Goal: Task Accomplishment & Management: Complete application form

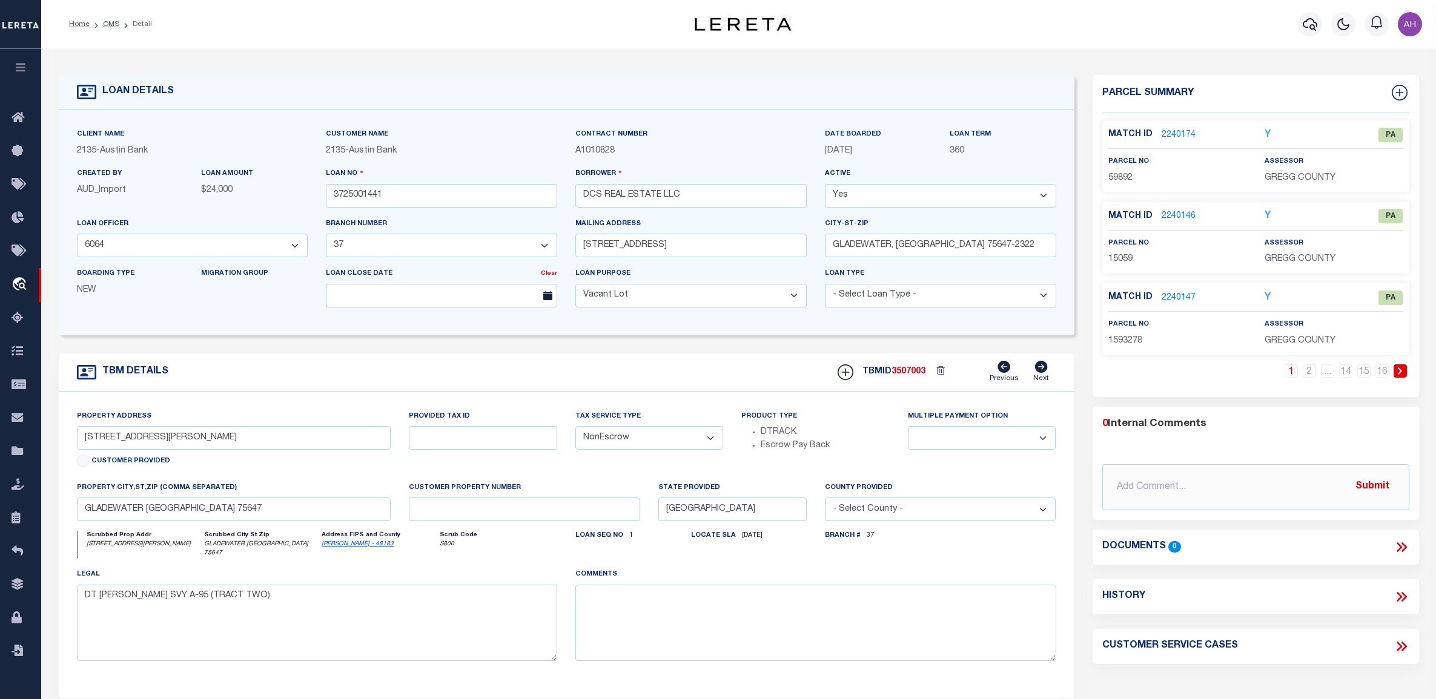
select select "44009"
select select "2581"
select select "400"
select select "NonEscrow"
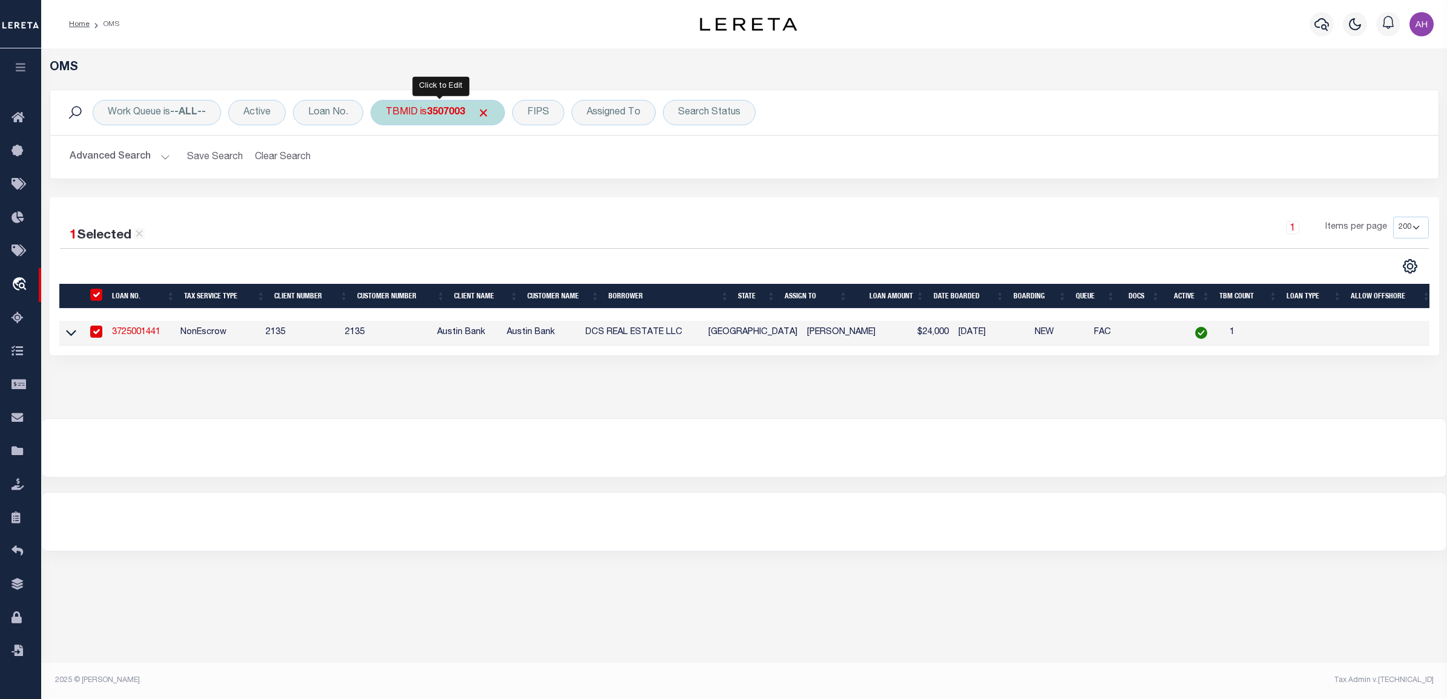
click at [443, 119] on div "TBMID is 3507003" at bounding box center [438, 112] width 134 height 25
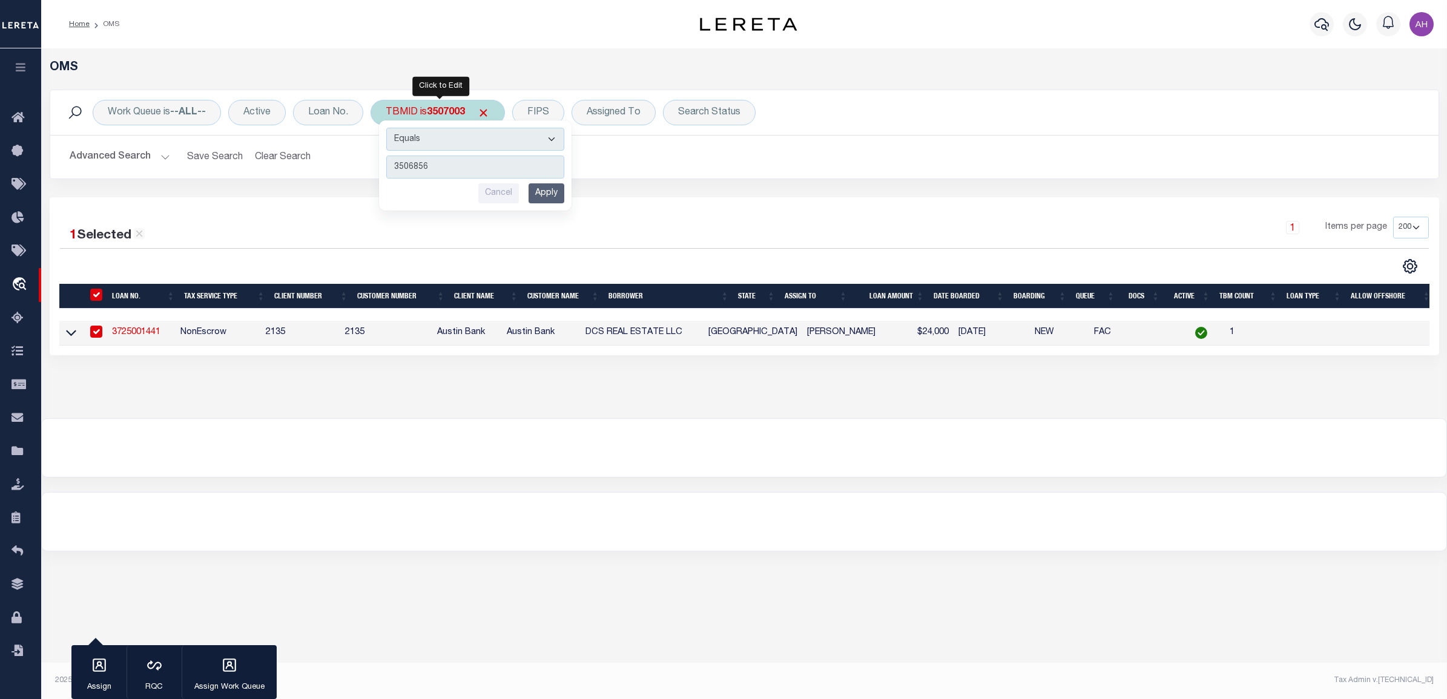
type input "3506856"
click at [558, 195] on input "Apply" at bounding box center [547, 193] width 36 height 20
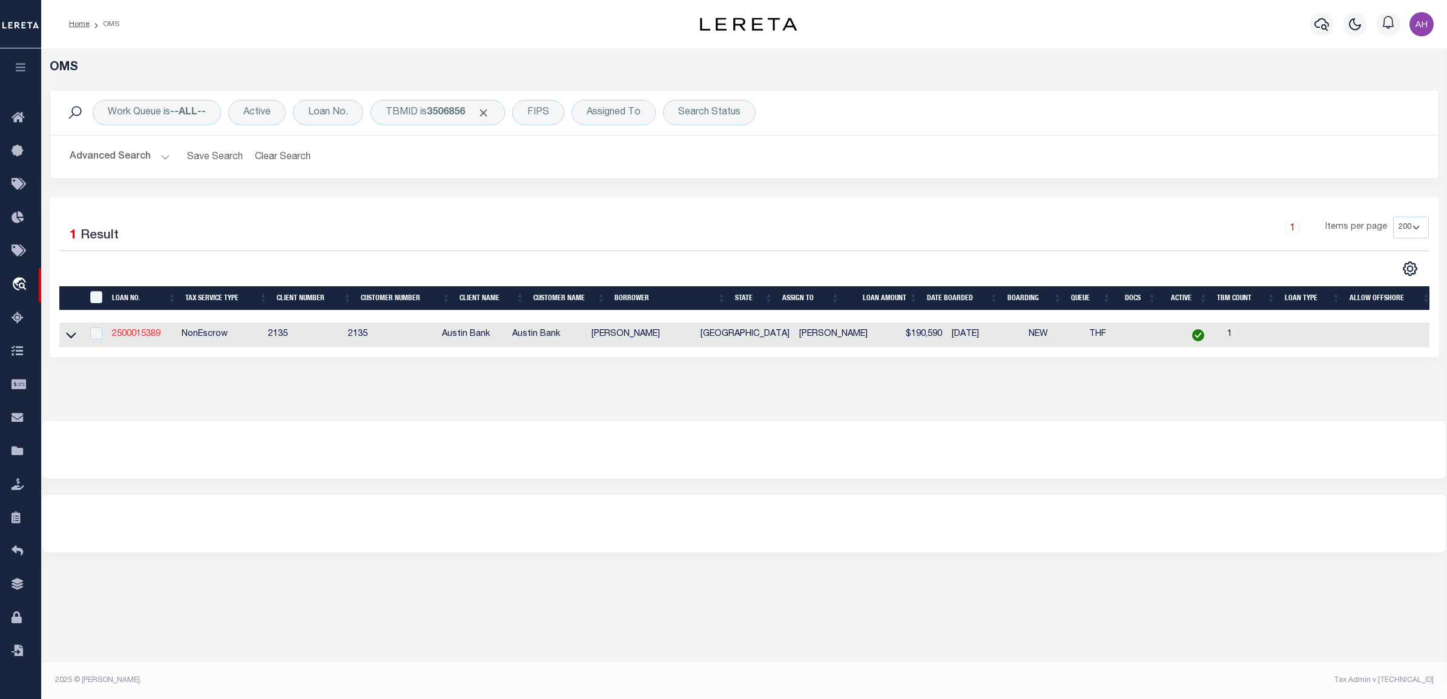
click at [147, 334] on link "2500015389" at bounding box center [136, 334] width 48 height 8
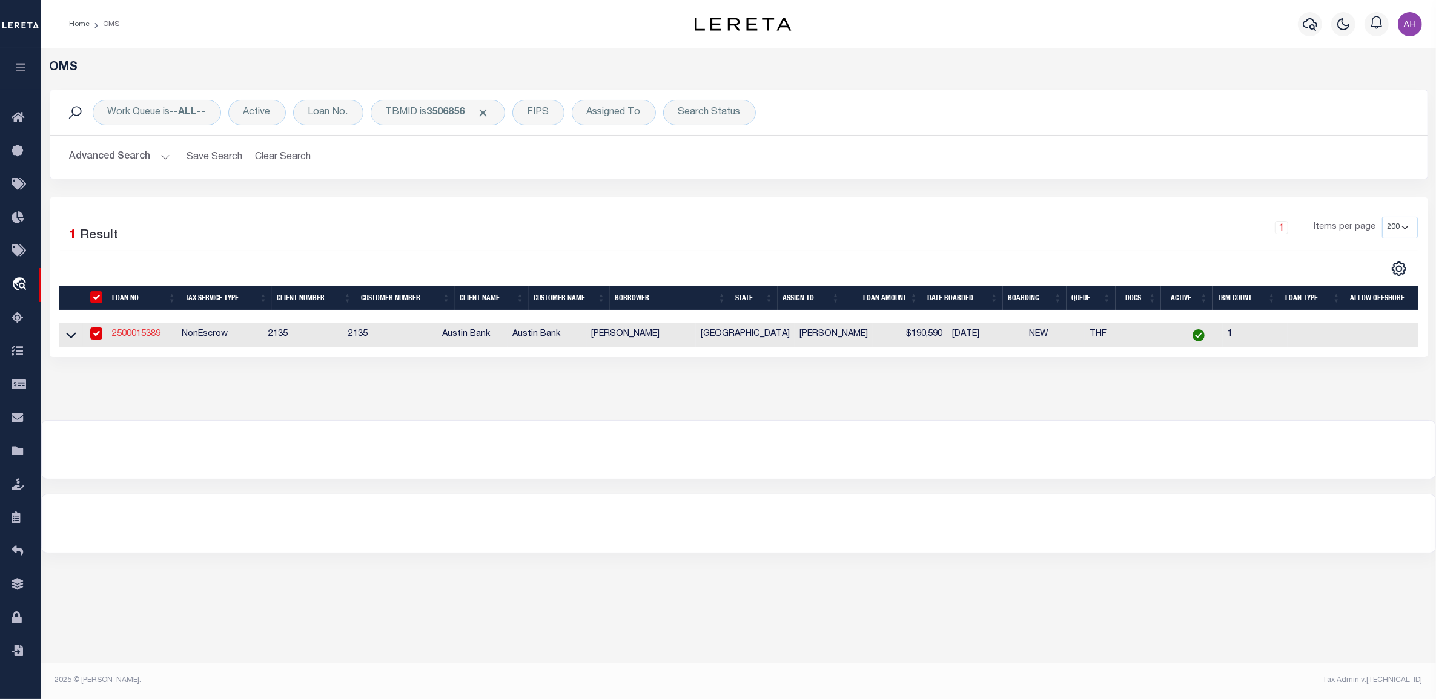
type input "2500015389"
type input "[PERSON_NAME]"
select select "43970"
select select "2573"
type input "[STREET_ADDRESS]"
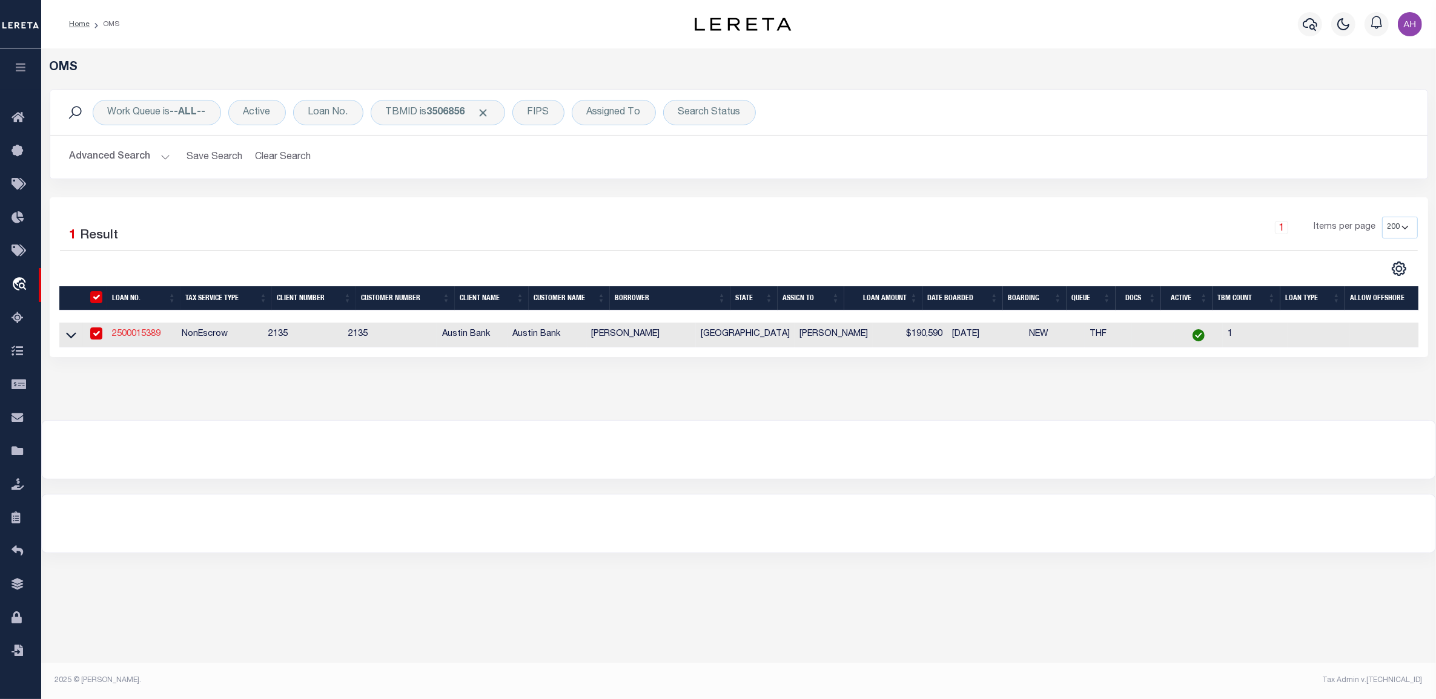
type input "[GEOGRAPHIC_DATA]"
select select "100"
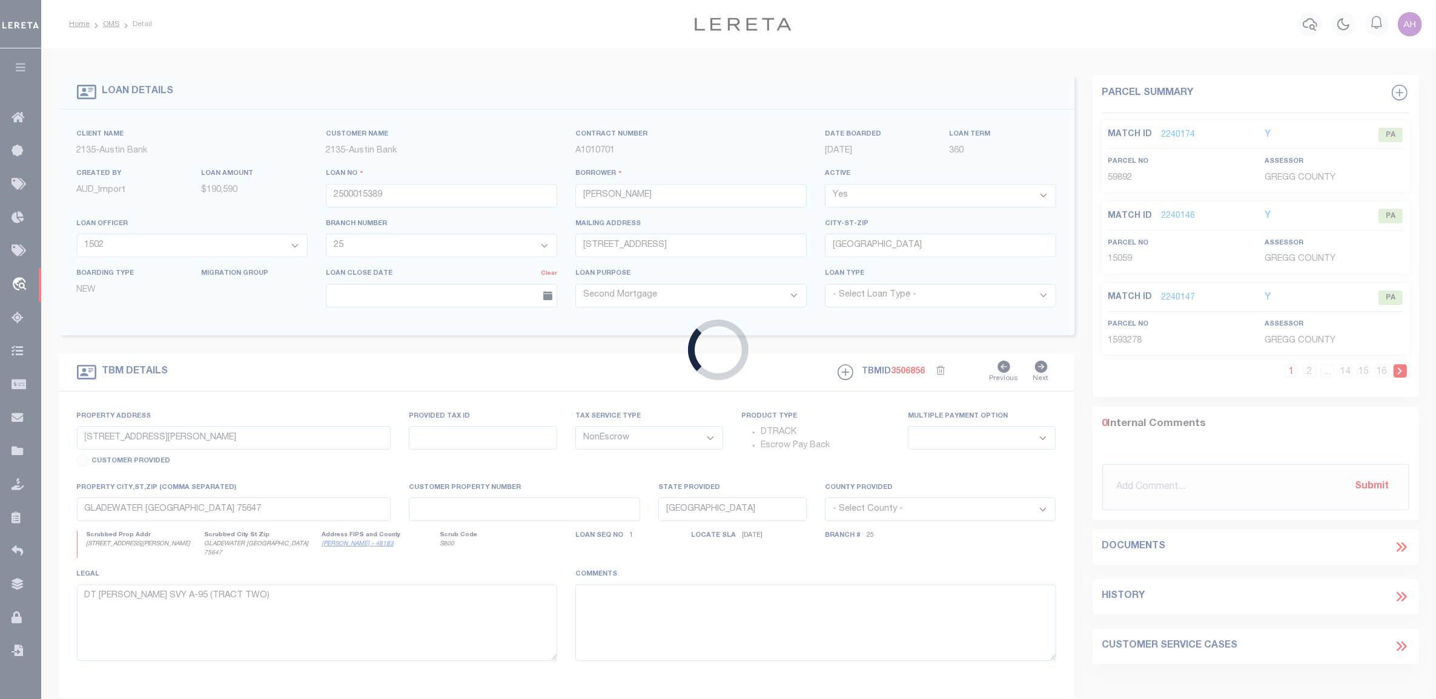
type input "[STREET_ADDRESS][PERSON_NAME]"
select select
type input "[GEOGRAPHIC_DATA]"
select select
type textarea "DT 14.09 AC LOT 6 [PERSON_NAME] SVY A-200"
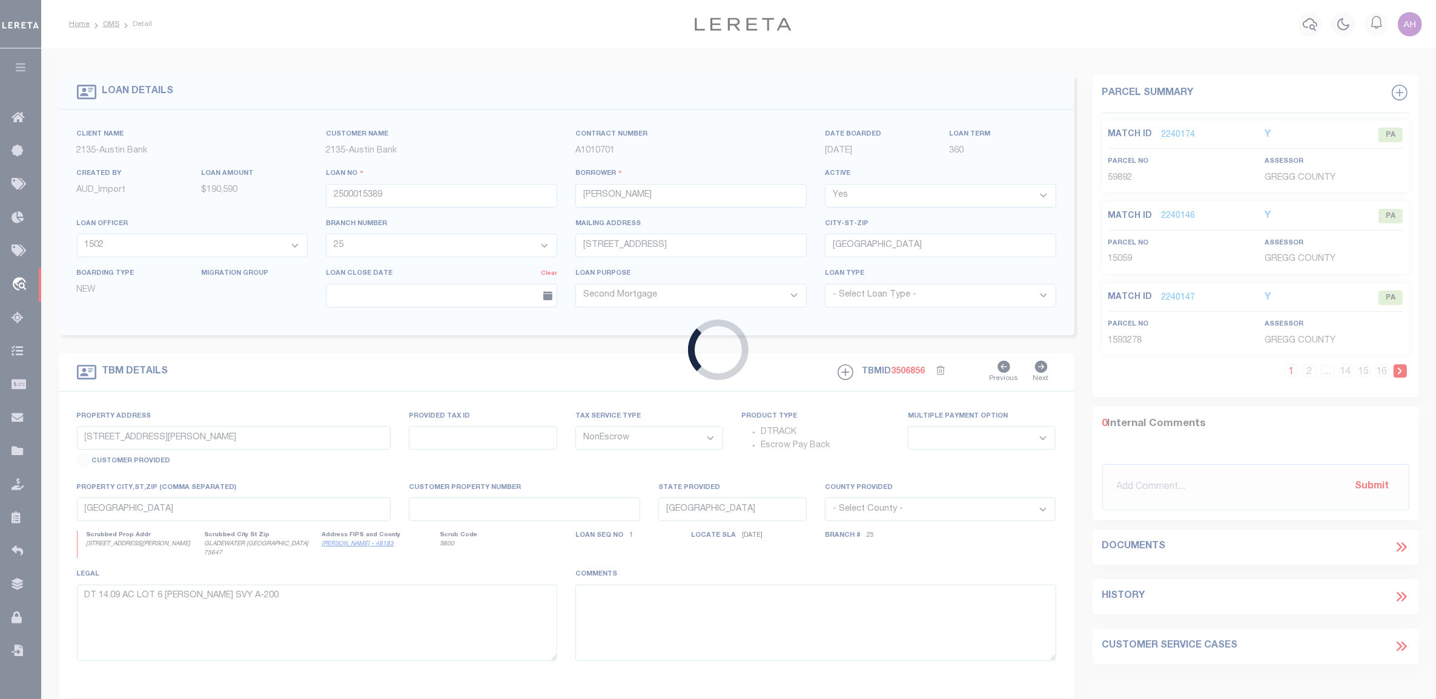
select select "43970"
select select "2573"
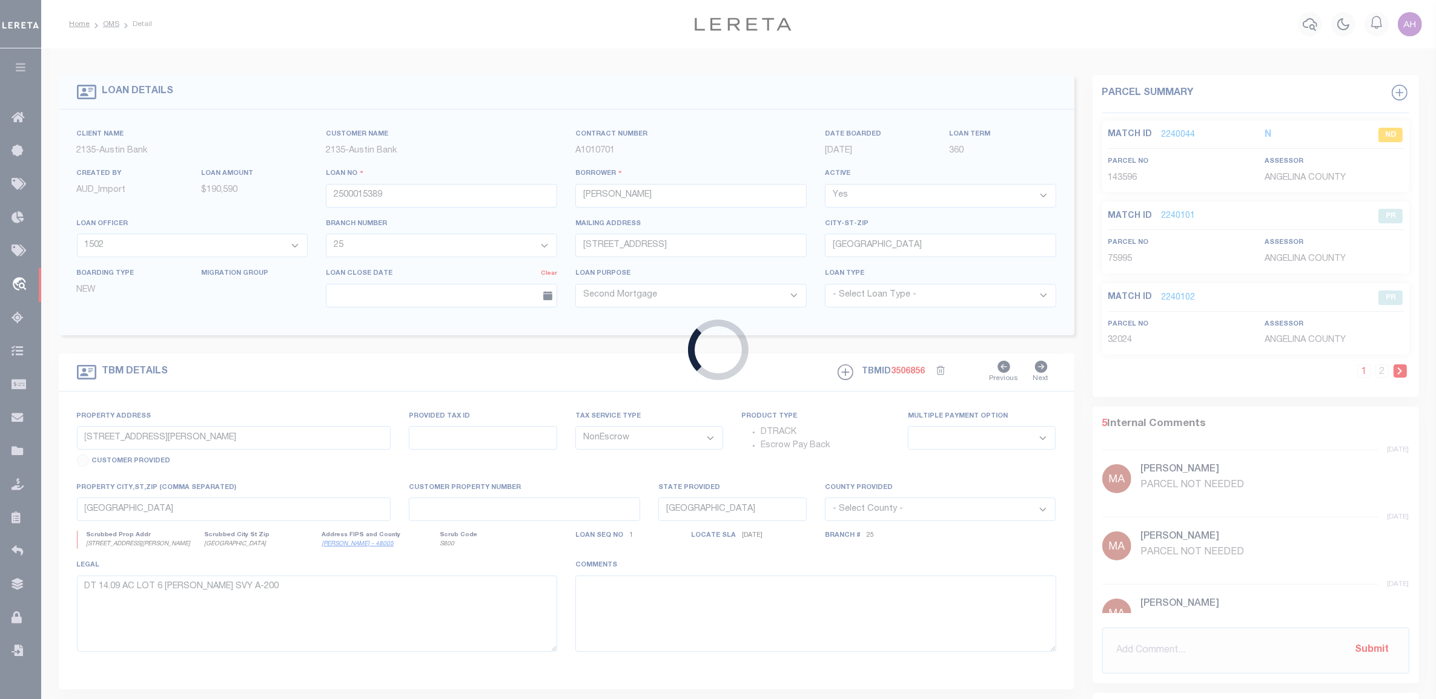
type input "282248"
type input "[PERSON_NAME]"
select select
type input "[DATE]"
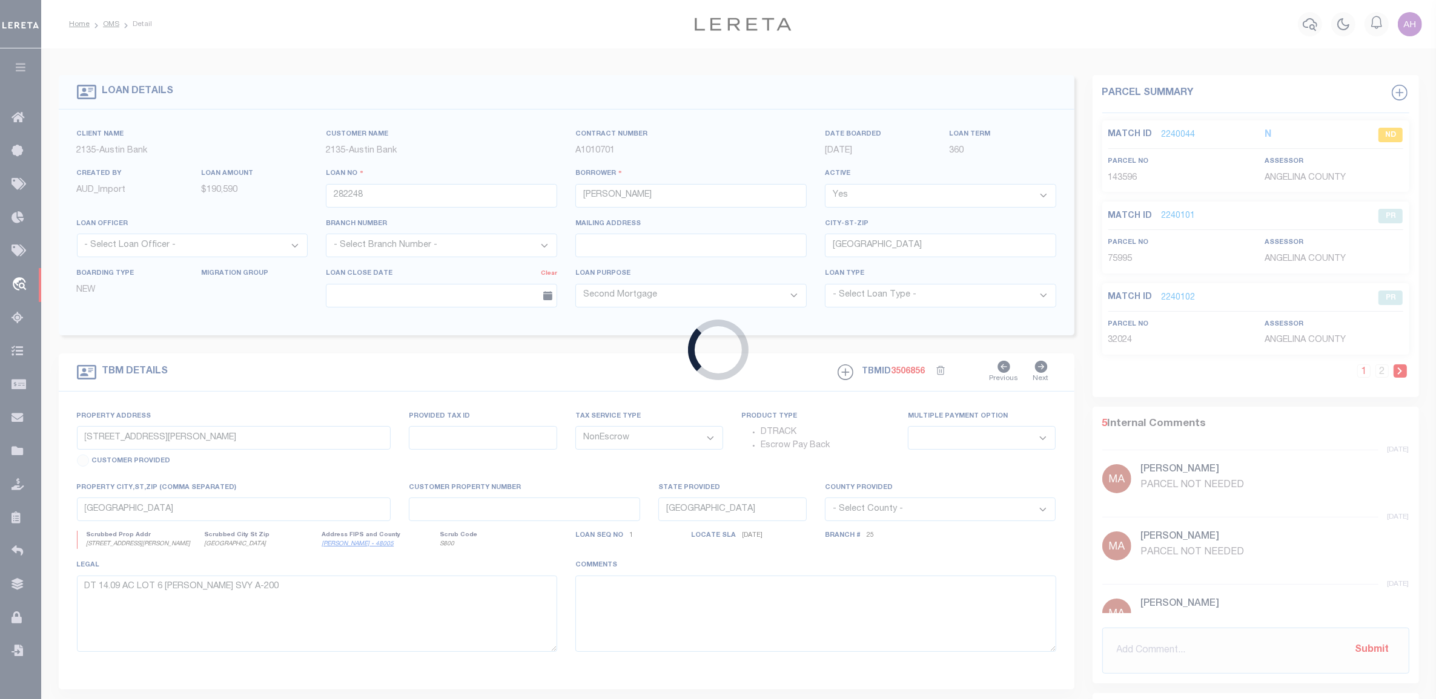
select select
select select "10"
type input "[STREET_ADDRESS]"
type input "R000053880"
select select
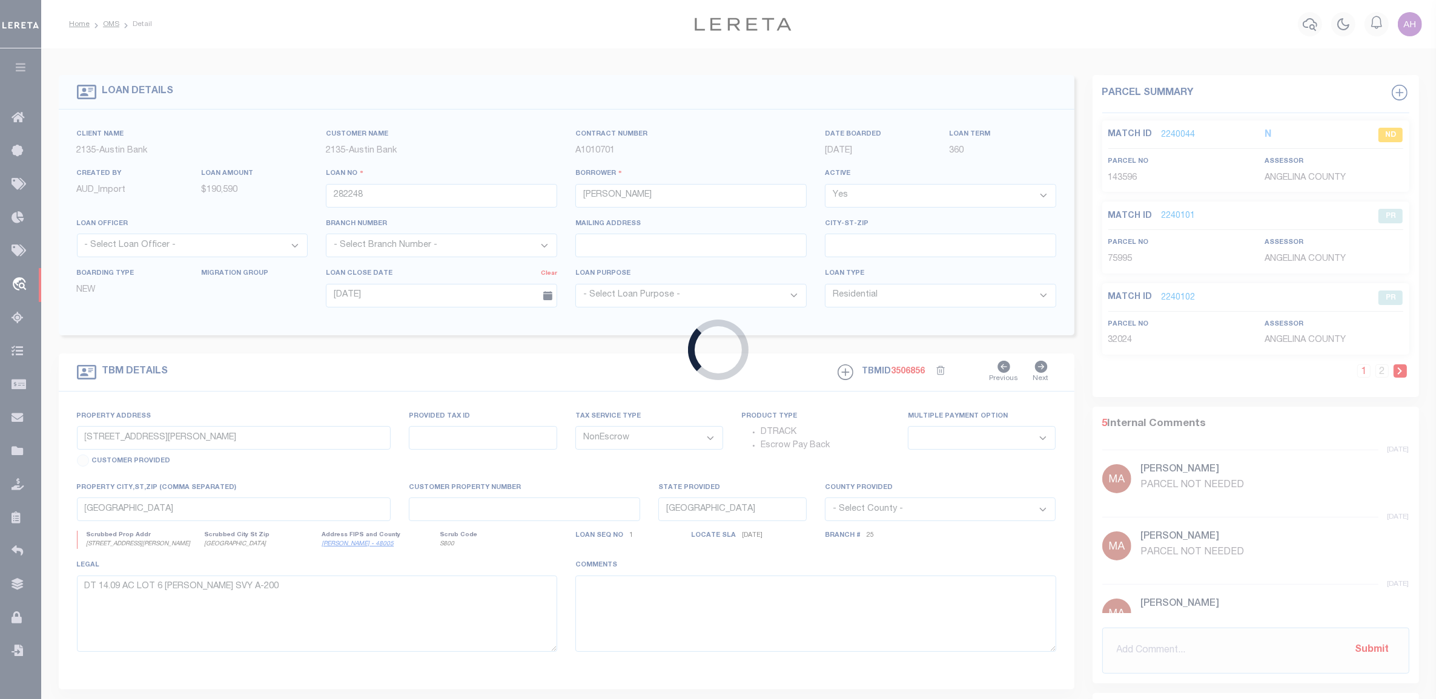
type input "[PERSON_NAME] TX 79034-2105"
select select
type textarea "See Attached"
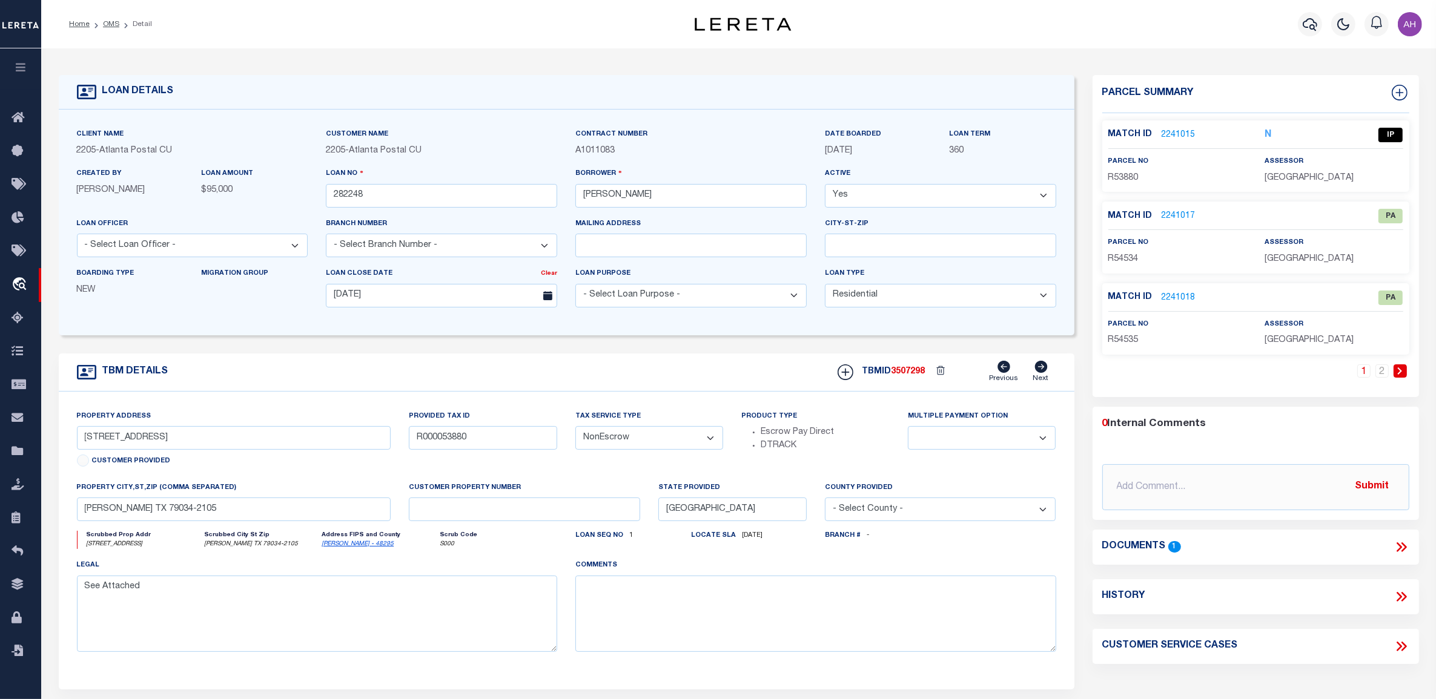
click at [1187, 133] on link "2241015" at bounding box center [1178, 135] width 34 height 13
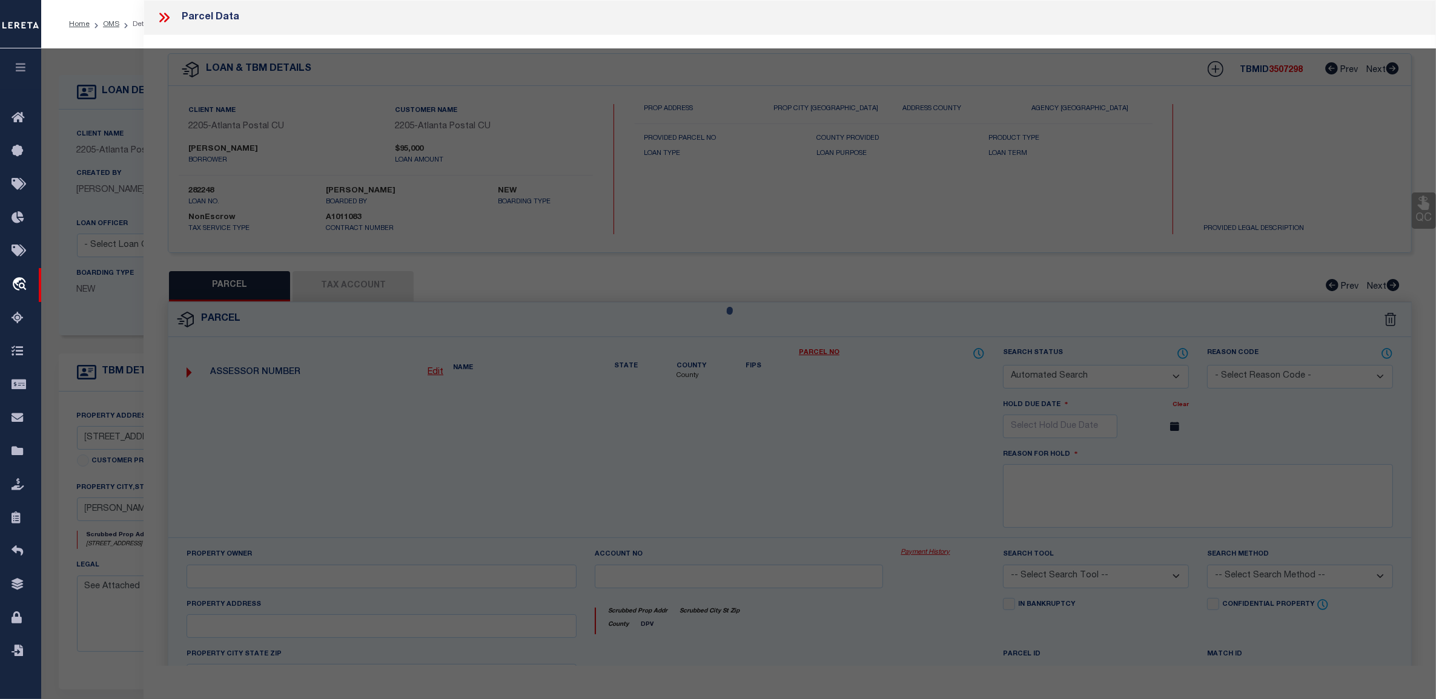
checkbox input "false"
select select "IP"
type input "[PERSON_NAME] & [PERSON_NAME]"
select select "ATL"
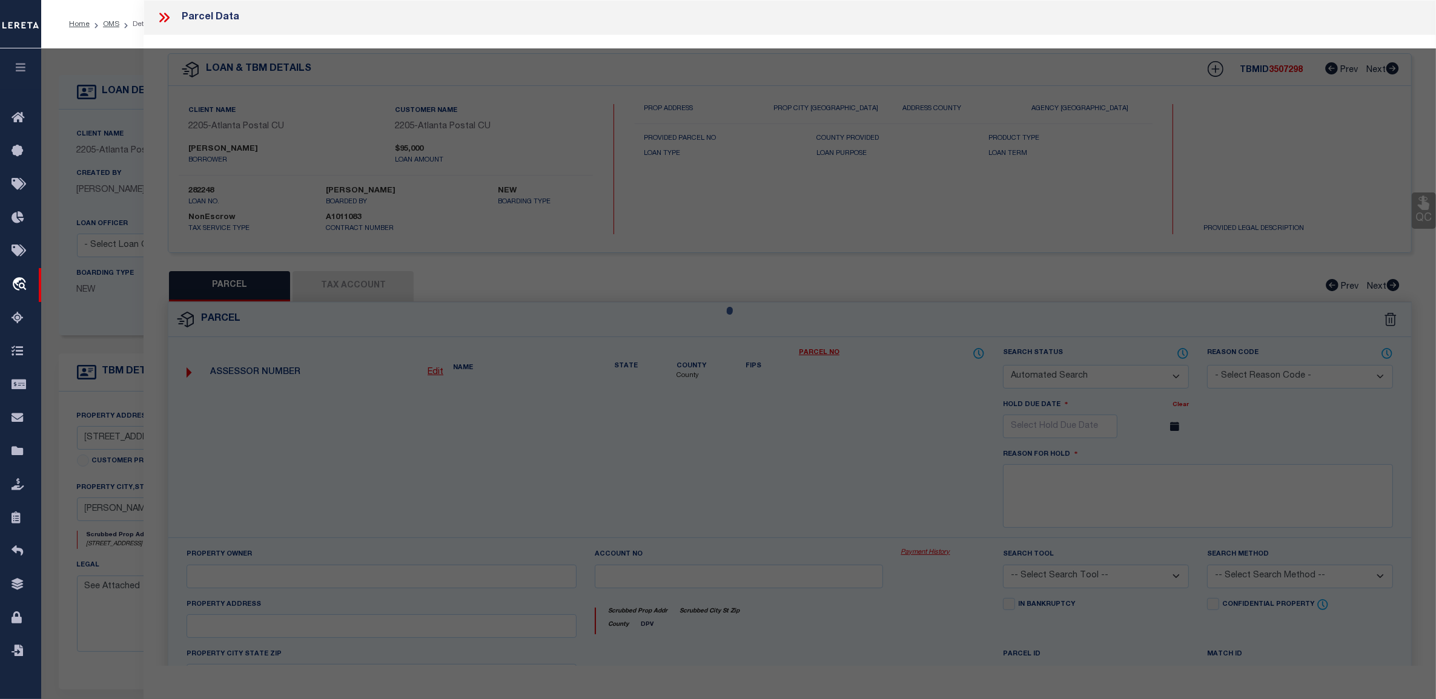
select select "ADD"
type input "[STREET_ADDRESS]"
checkbox input "false"
type input "[PERSON_NAME], TX 79034"
type textarea "LOT: 00009 BLK: 00009 ABST: OT [PERSON_NAME] SURVEY: 040909 LTS 9-10"
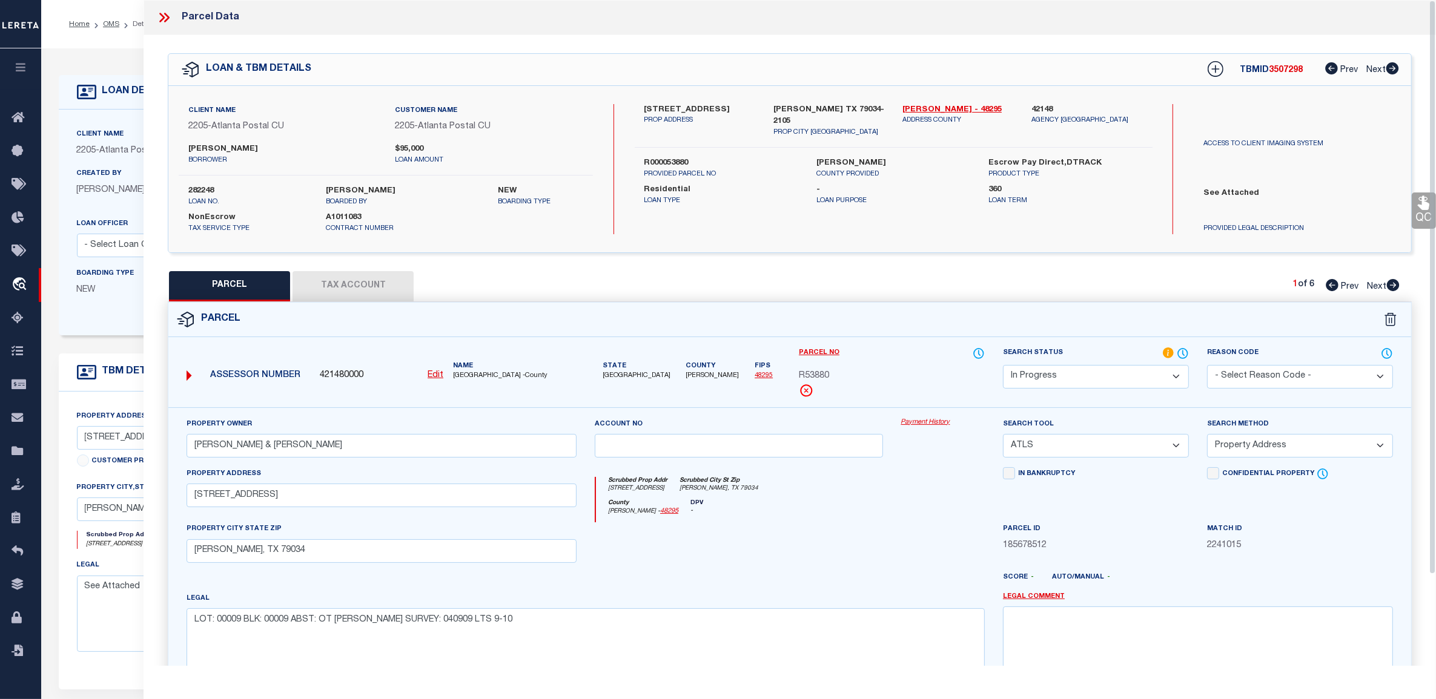
click at [389, 285] on button "Tax Account" at bounding box center [352, 286] width 121 height 30
select select "100"
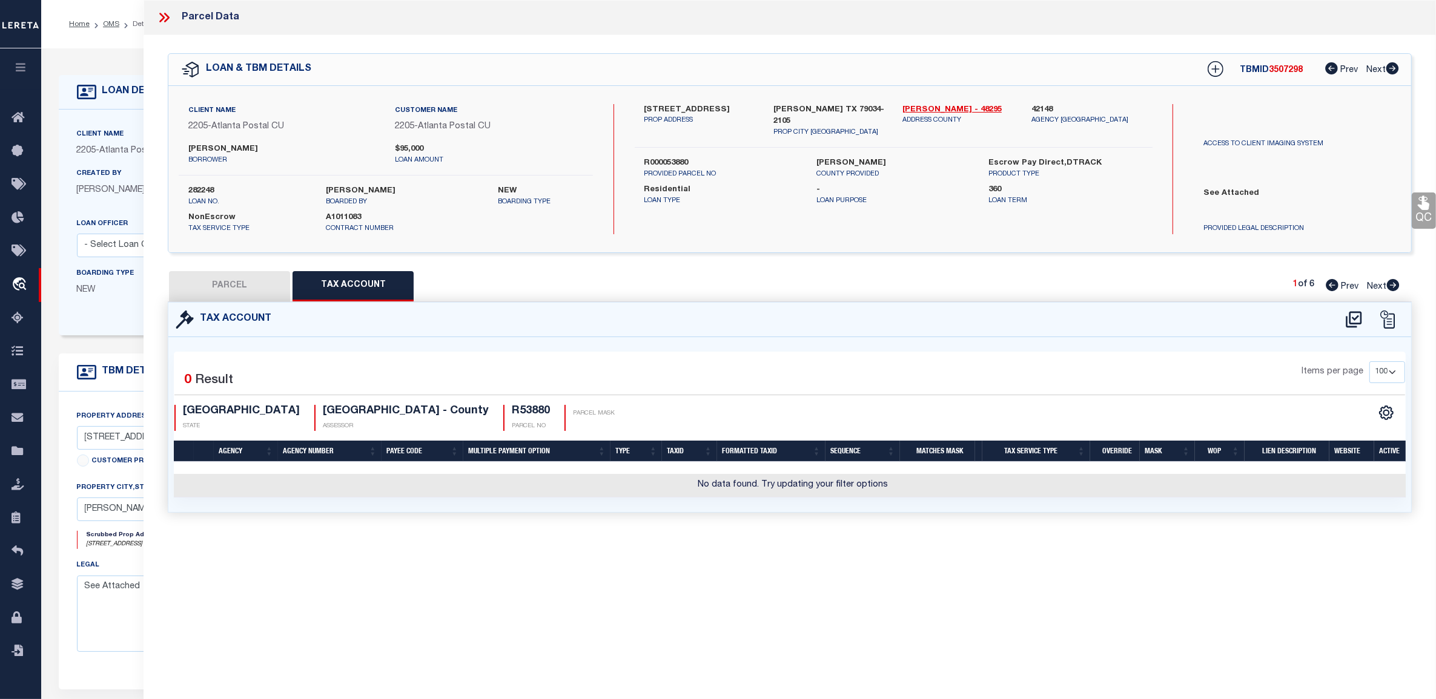
click at [228, 294] on button "PARCEL" at bounding box center [229, 286] width 121 height 30
select select "AS"
select select
checkbox input "false"
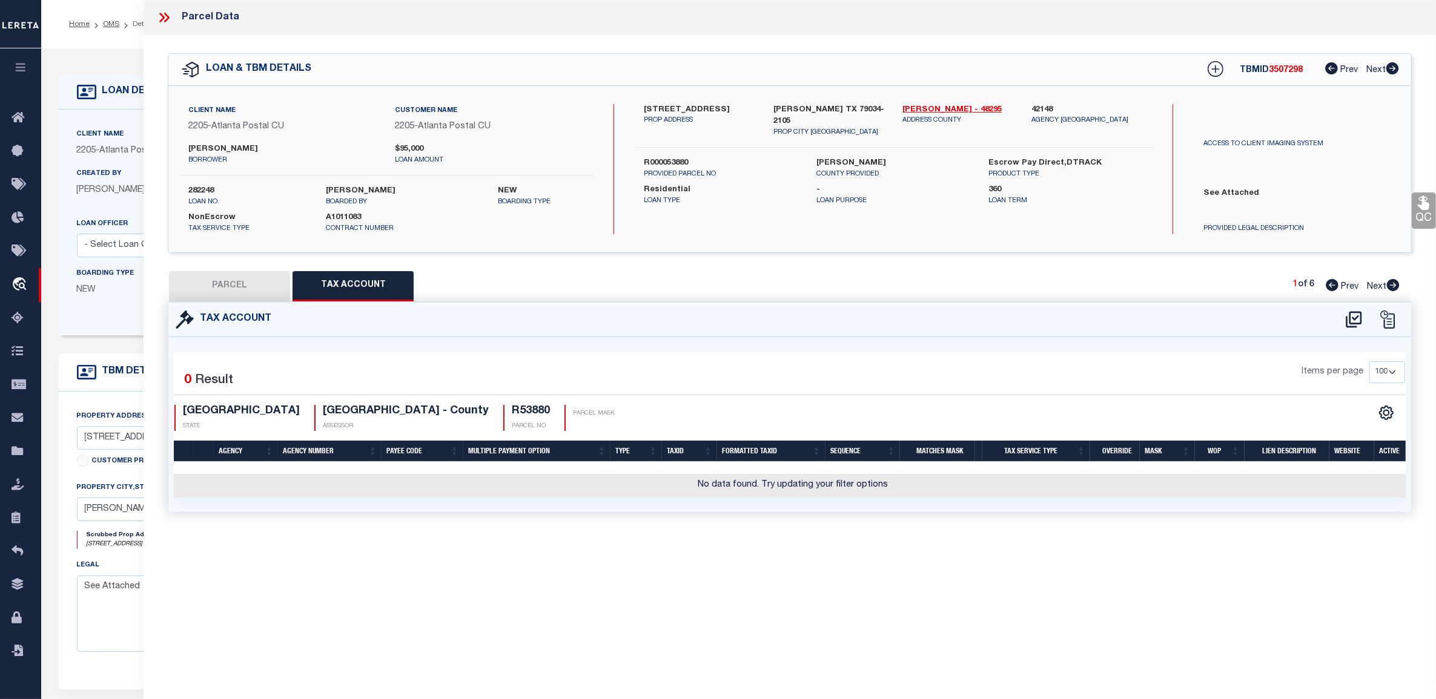
checkbox input "false"
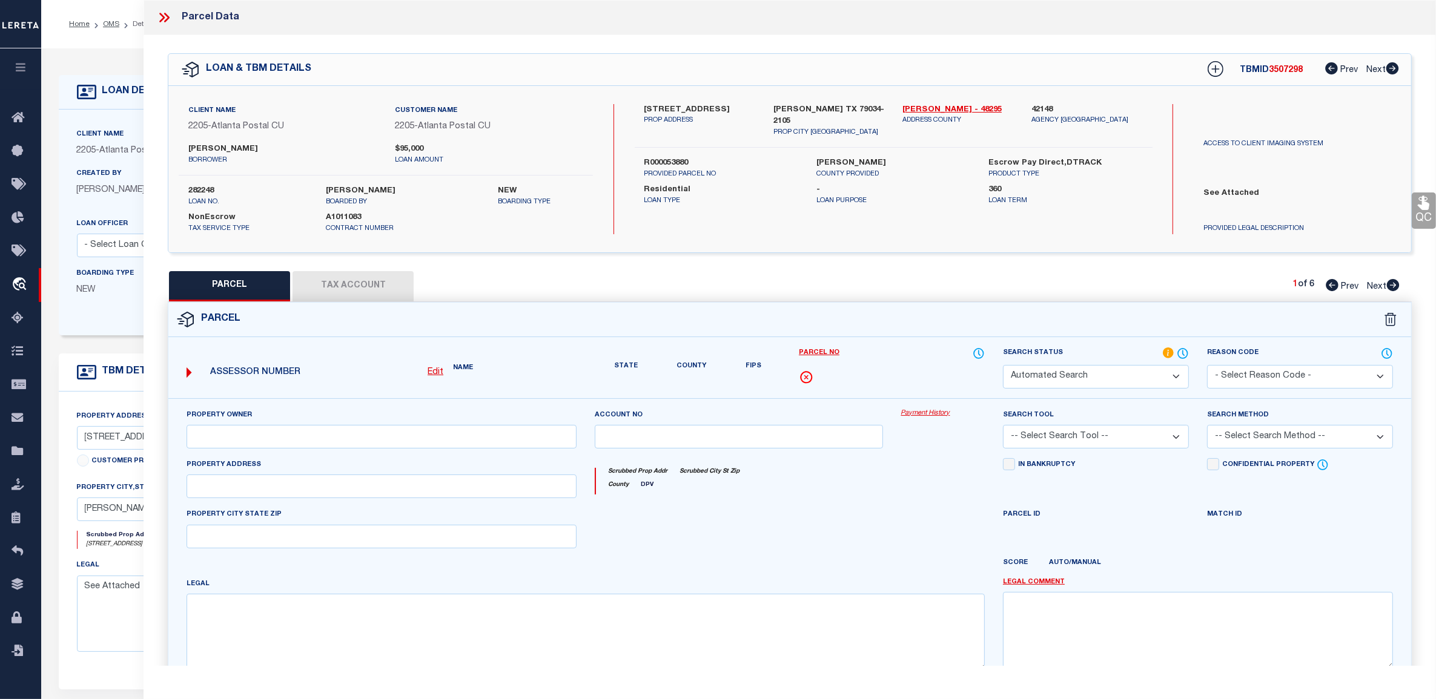
select select "IP"
type input "[PERSON_NAME] & [PERSON_NAME]"
select select "ATL"
select select "ADD"
type input "[STREET_ADDRESS]"
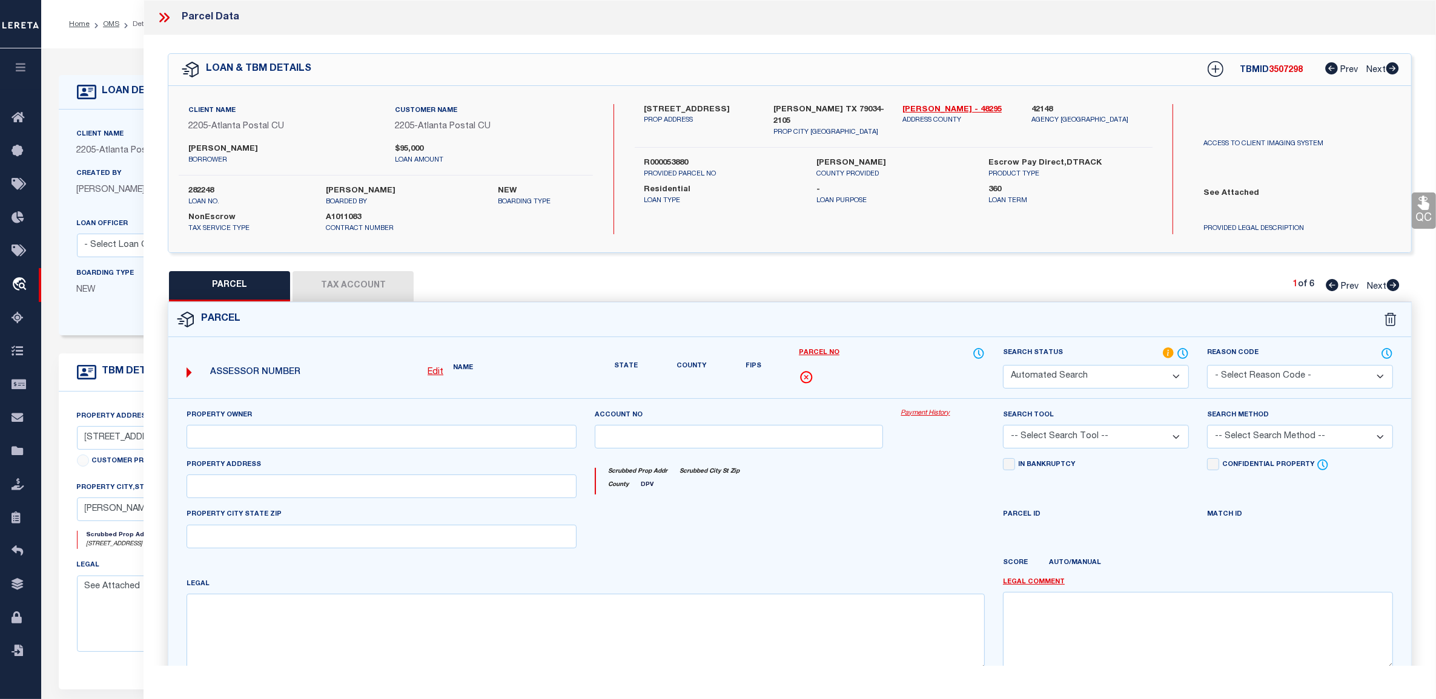
checkbox input "false"
type input "[PERSON_NAME], TX 79034"
type textarea "LOT: 00009 BLK: 00009 ABST: OT [PERSON_NAME] SURVEY: 040909 LTS 9-10"
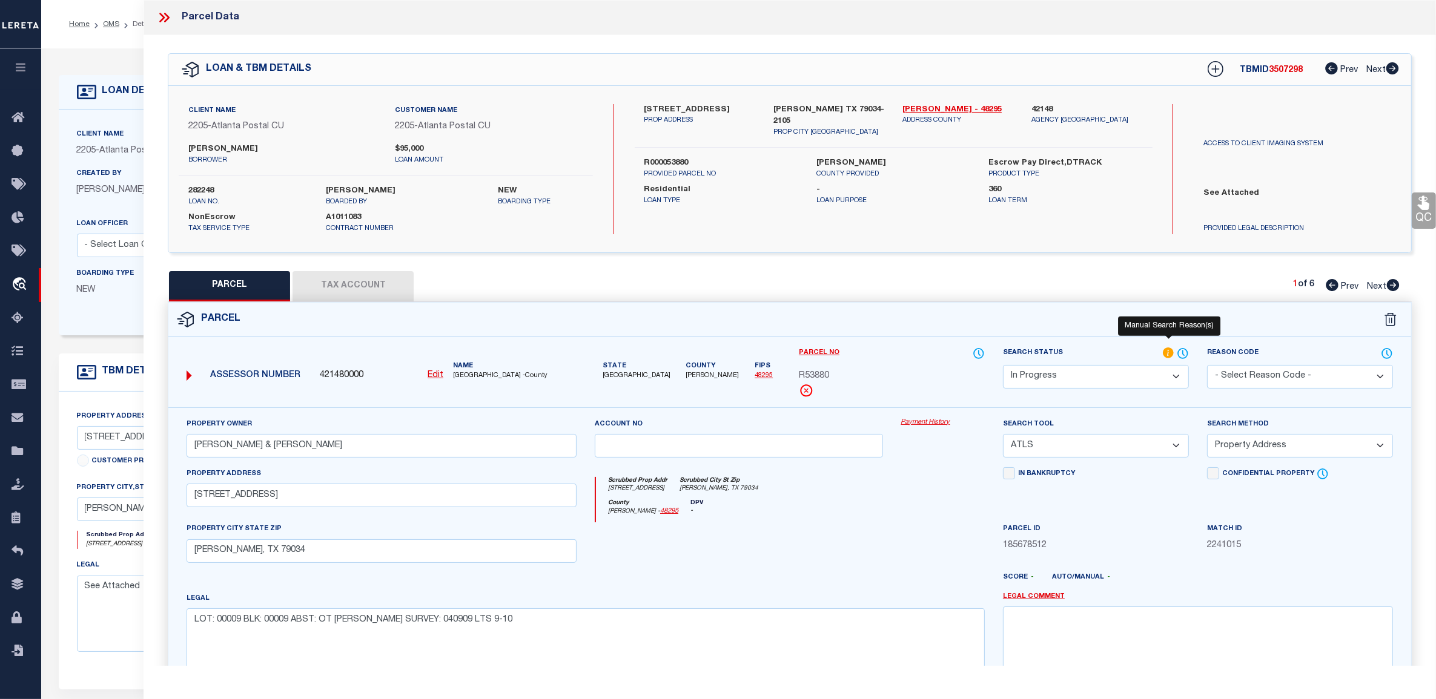
click at [1170, 349] on icon at bounding box center [1168, 353] width 11 height 11
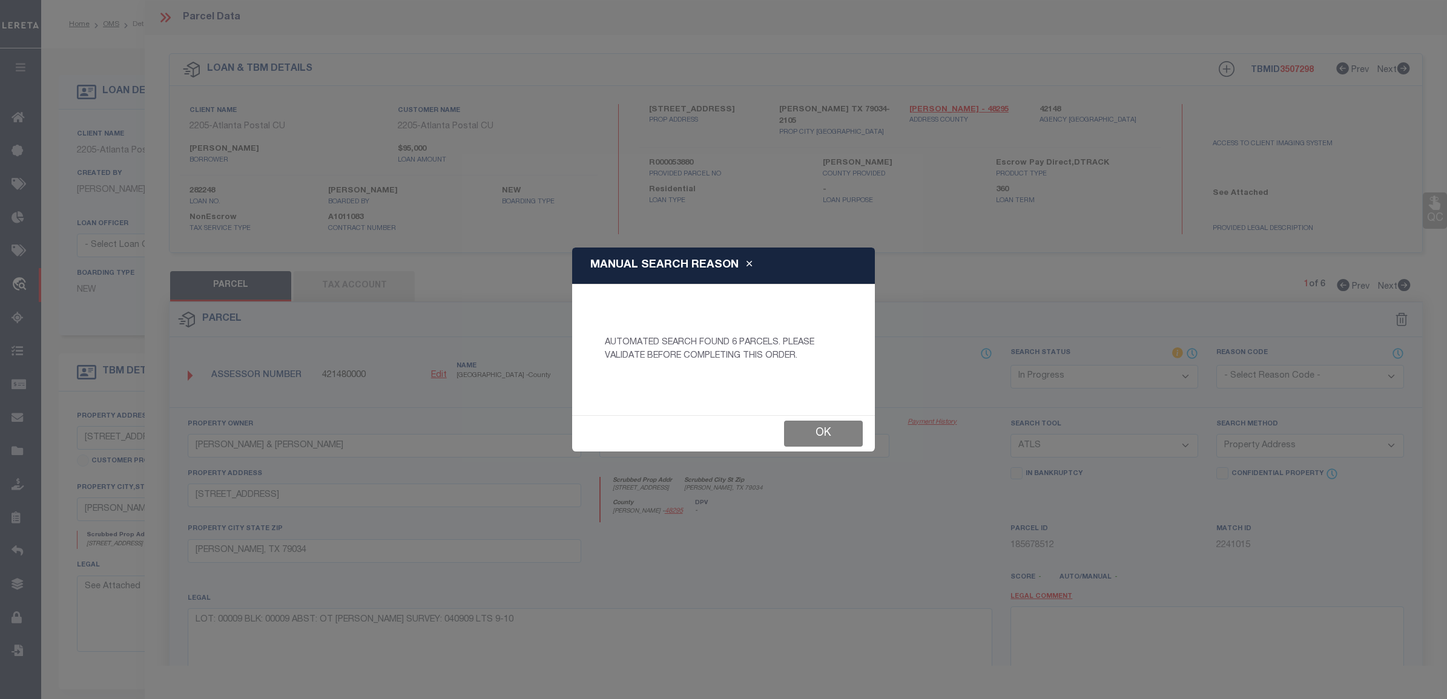
click at [833, 434] on button "Ok" at bounding box center [823, 434] width 79 height 26
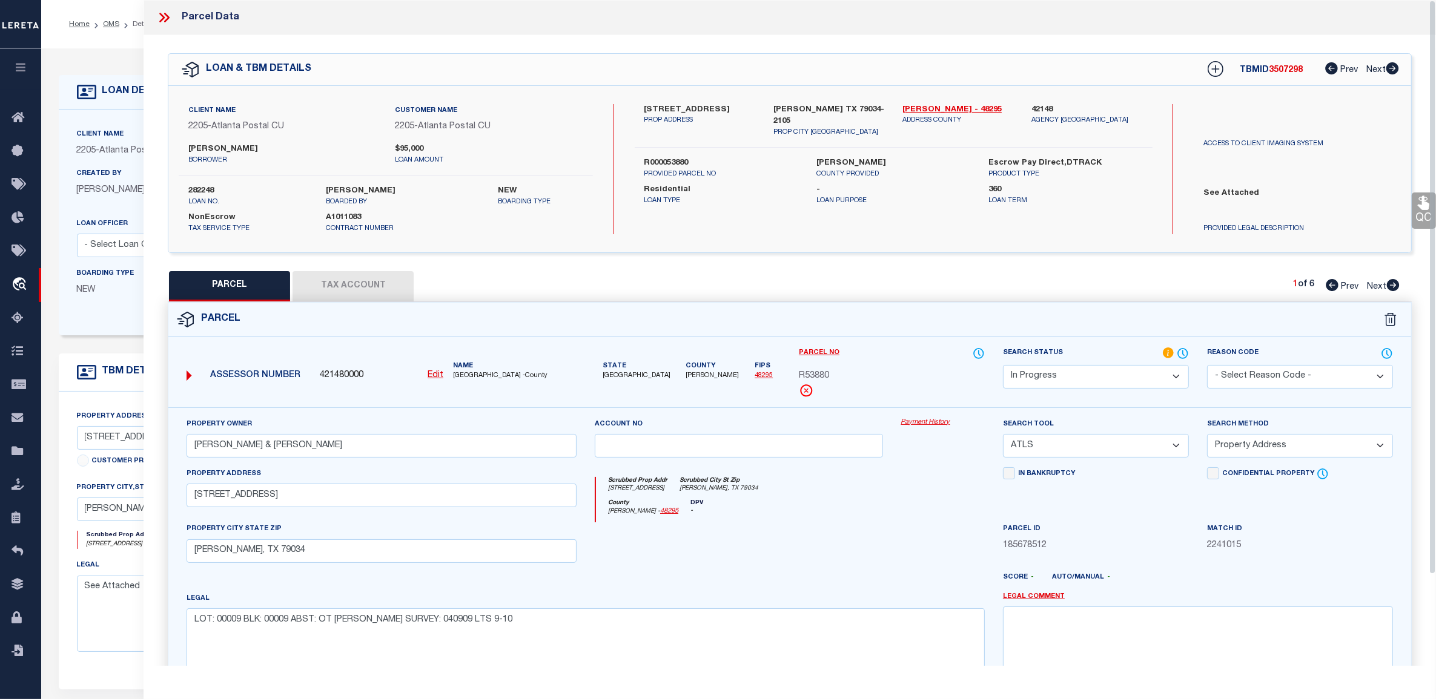
click at [336, 283] on button "Tax Account" at bounding box center [352, 286] width 121 height 30
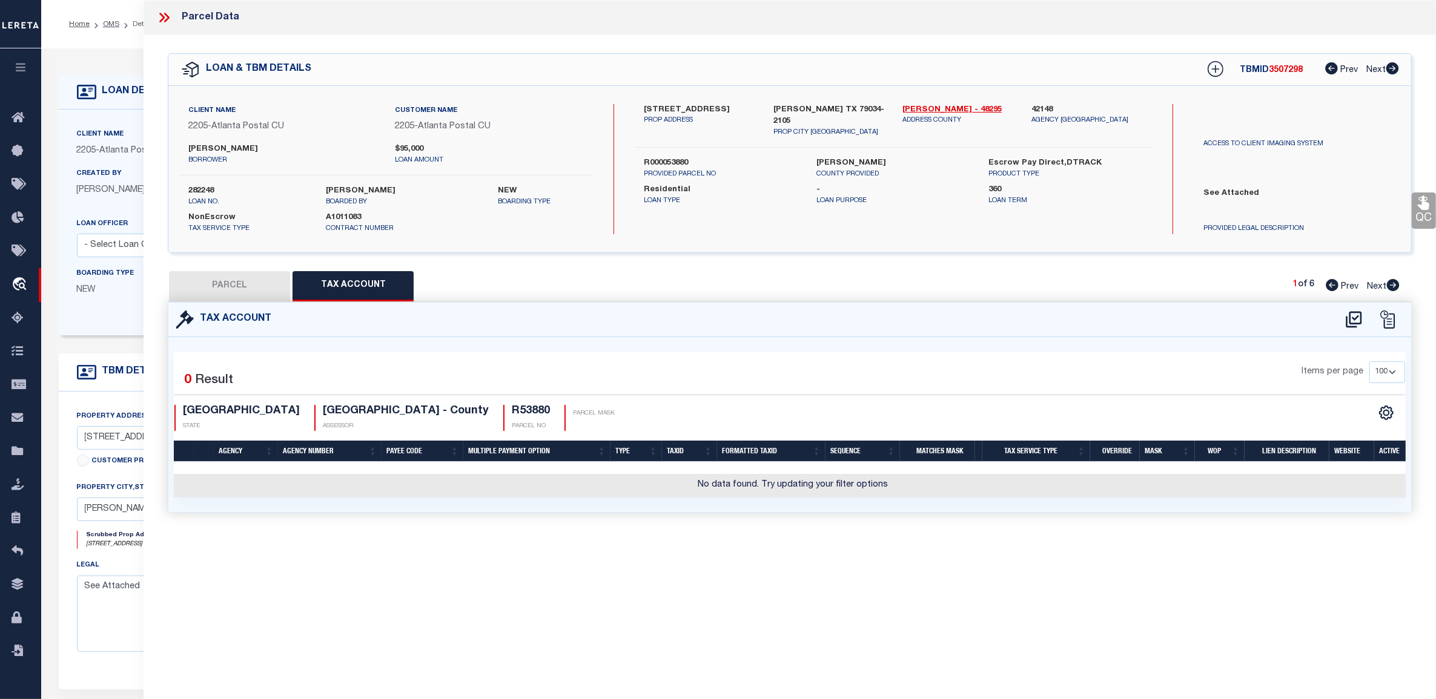
select select "100"
click at [165, 17] on icon at bounding box center [164, 18] width 16 height 16
